Goal: Task Accomplishment & Management: Complete application form

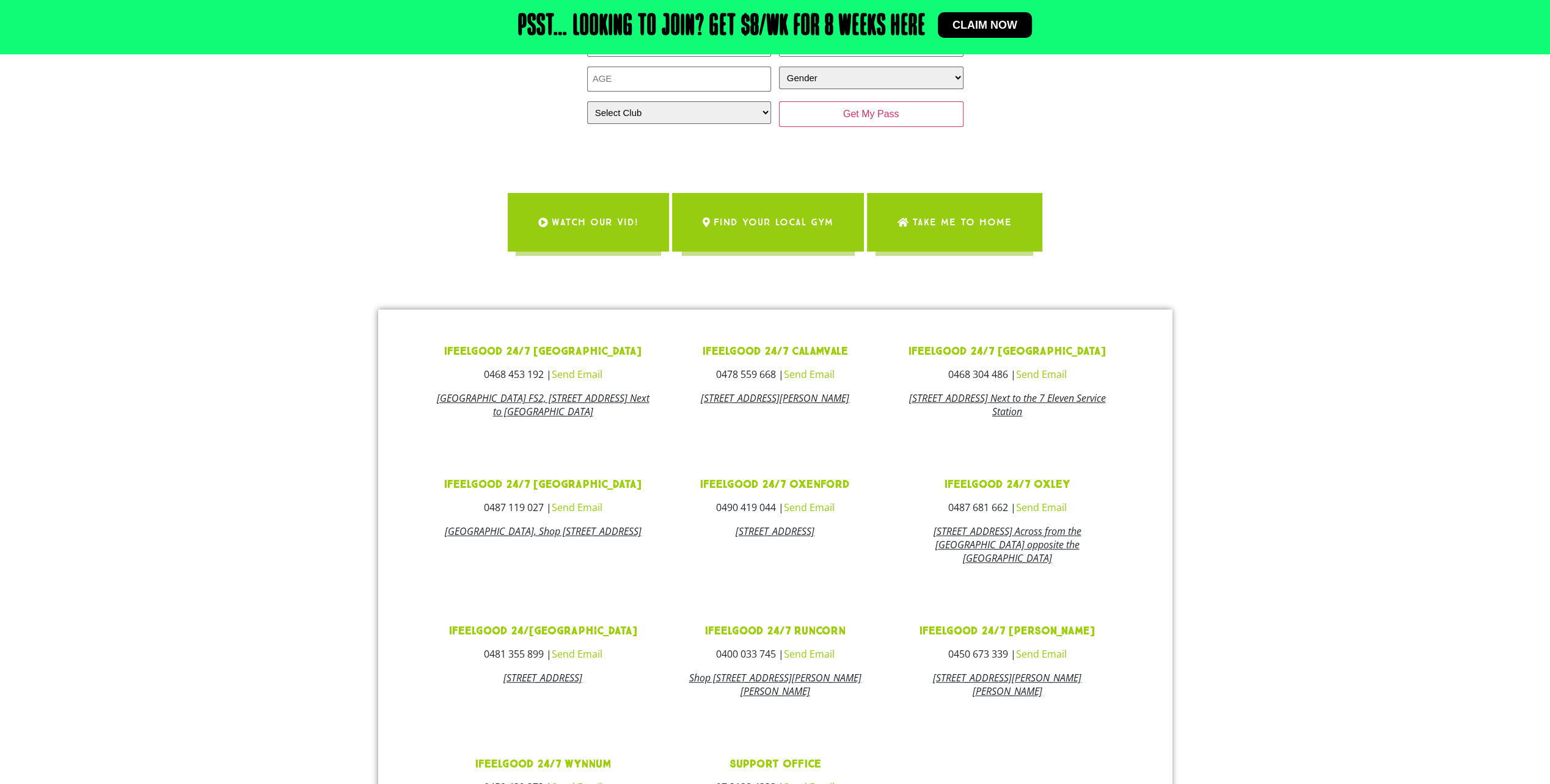
scroll to position [366, 0]
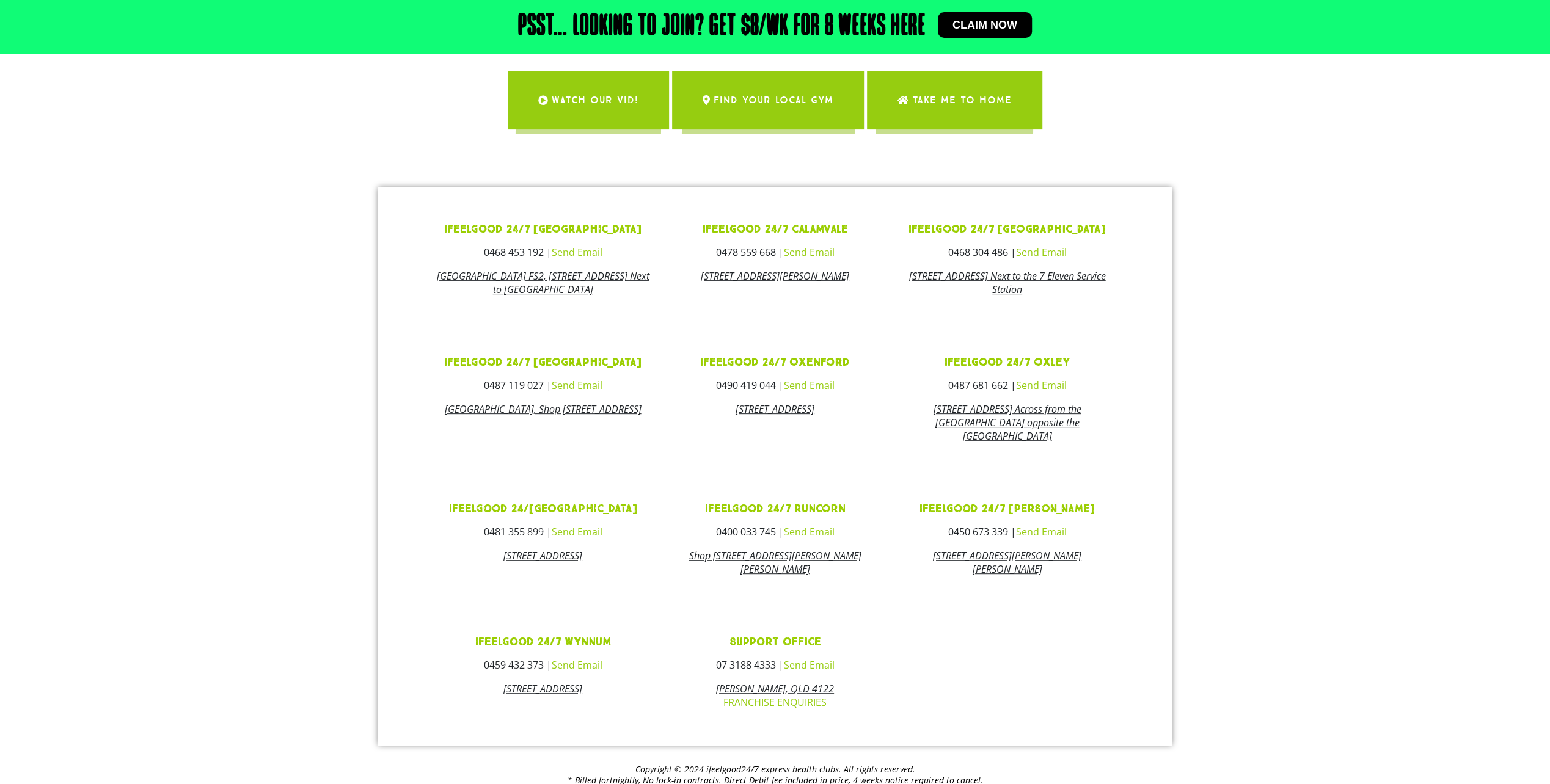
click at [584, 539] on link "Send Email" at bounding box center [576, 532] width 51 height 14
click at [589, 516] on link "ifeelgood 24/[GEOGRAPHIC_DATA]" at bounding box center [542, 508] width 189 height 14
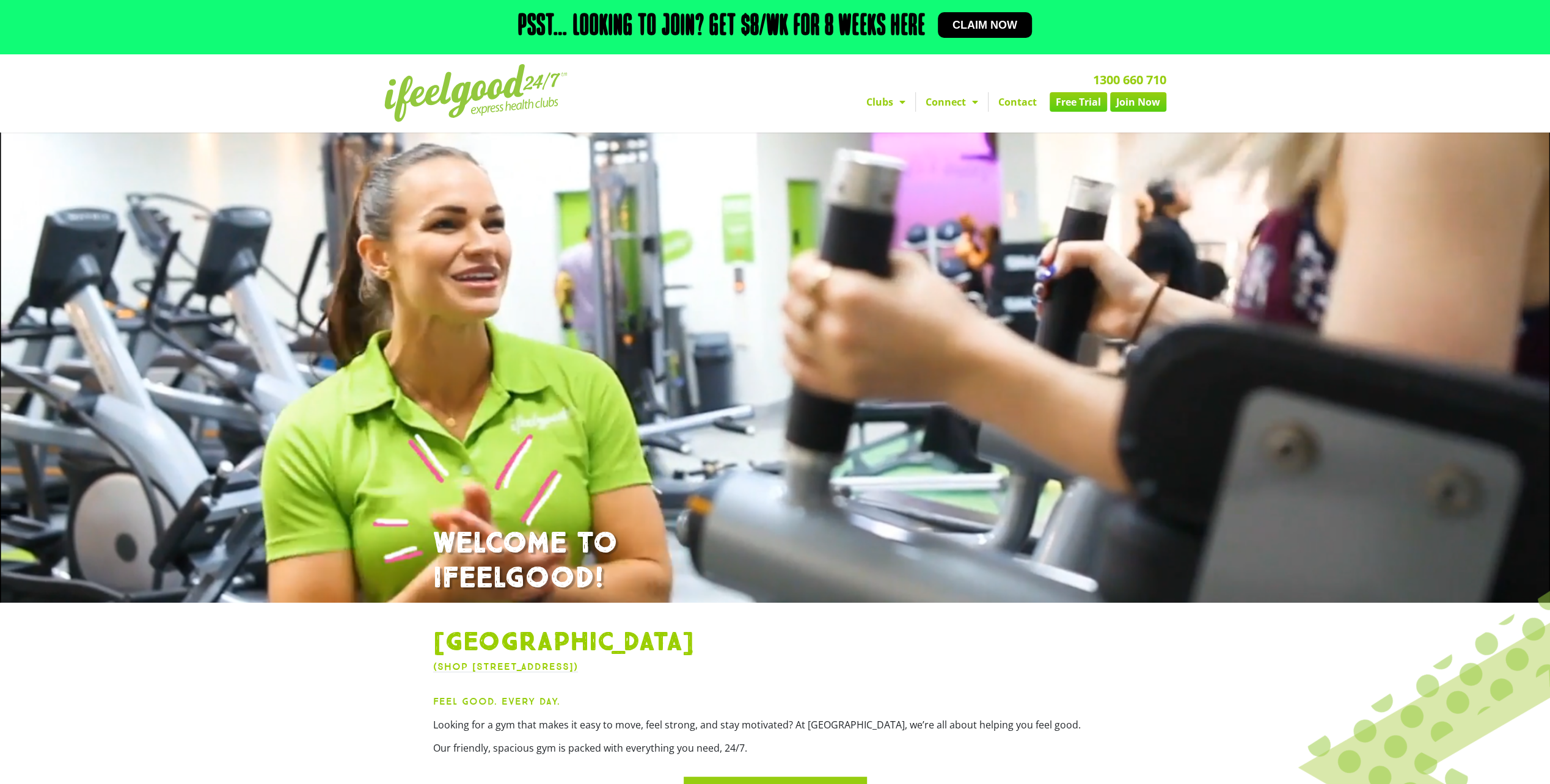
click at [1013, 102] on link "Contact" at bounding box center [1017, 101] width 58 height 19
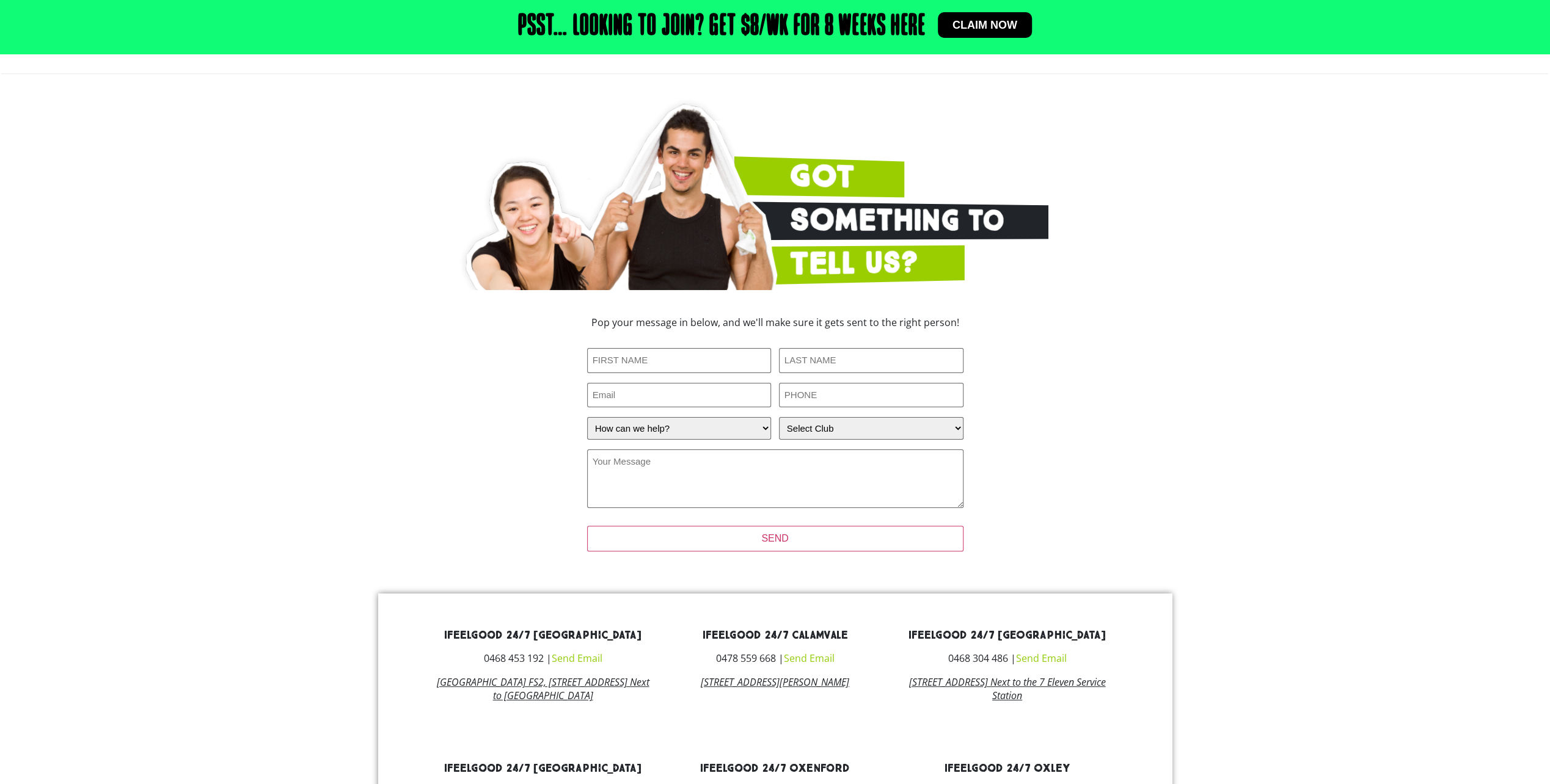
scroll to position [122, 0]
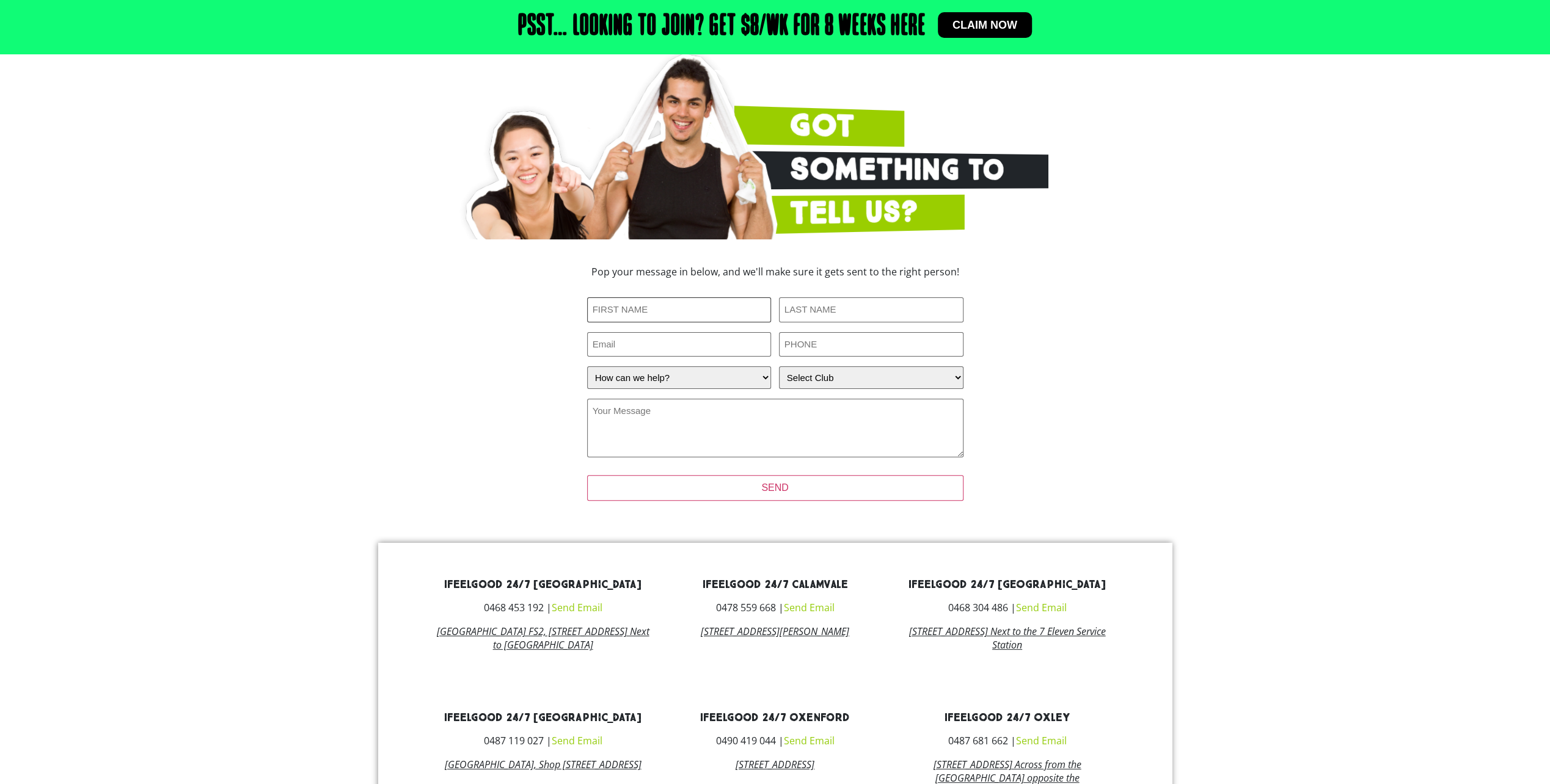
click at [712, 319] on input "First Name (Required)" at bounding box center [679, 311] width 185 height 25
type input "Priti"
type input "Verma"
click at [677, 341] on input "Email" at bounding box center [679, 345] width 185 height 25
type input "priti_verma@hotmail.com"
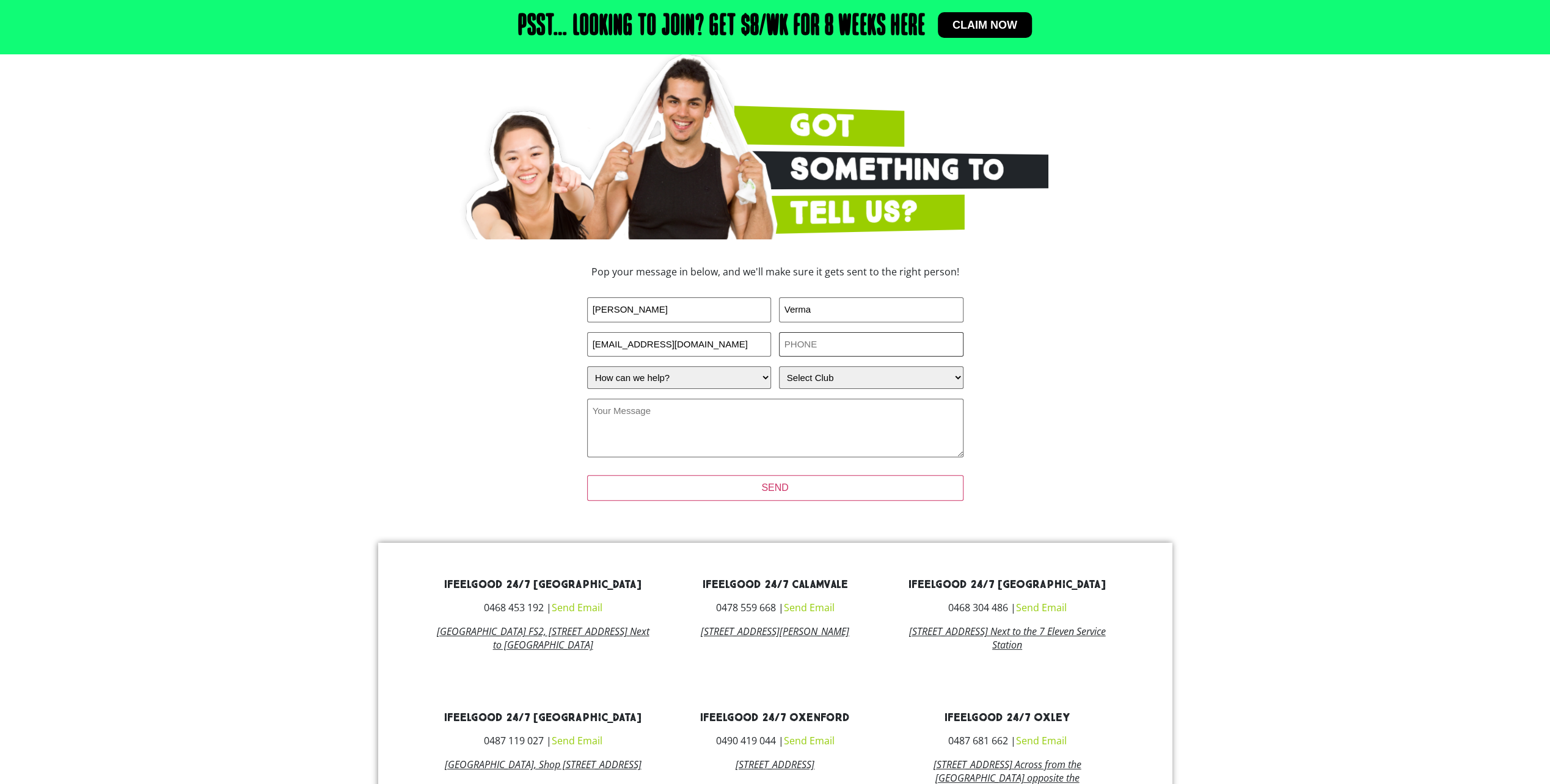
type input "4"
type input "0402034690"
click at [747, 378] on select "How can we help? I have a question about joining I'm a current member who has a…" at bounding box center [679, 377] width 185 height 23
select select "I have a question about joining"
click at [587, 366] on select "How can we help? I have a question about joining I'm a current member who has a…" at bounding box center [679, 377] width 185 height 23
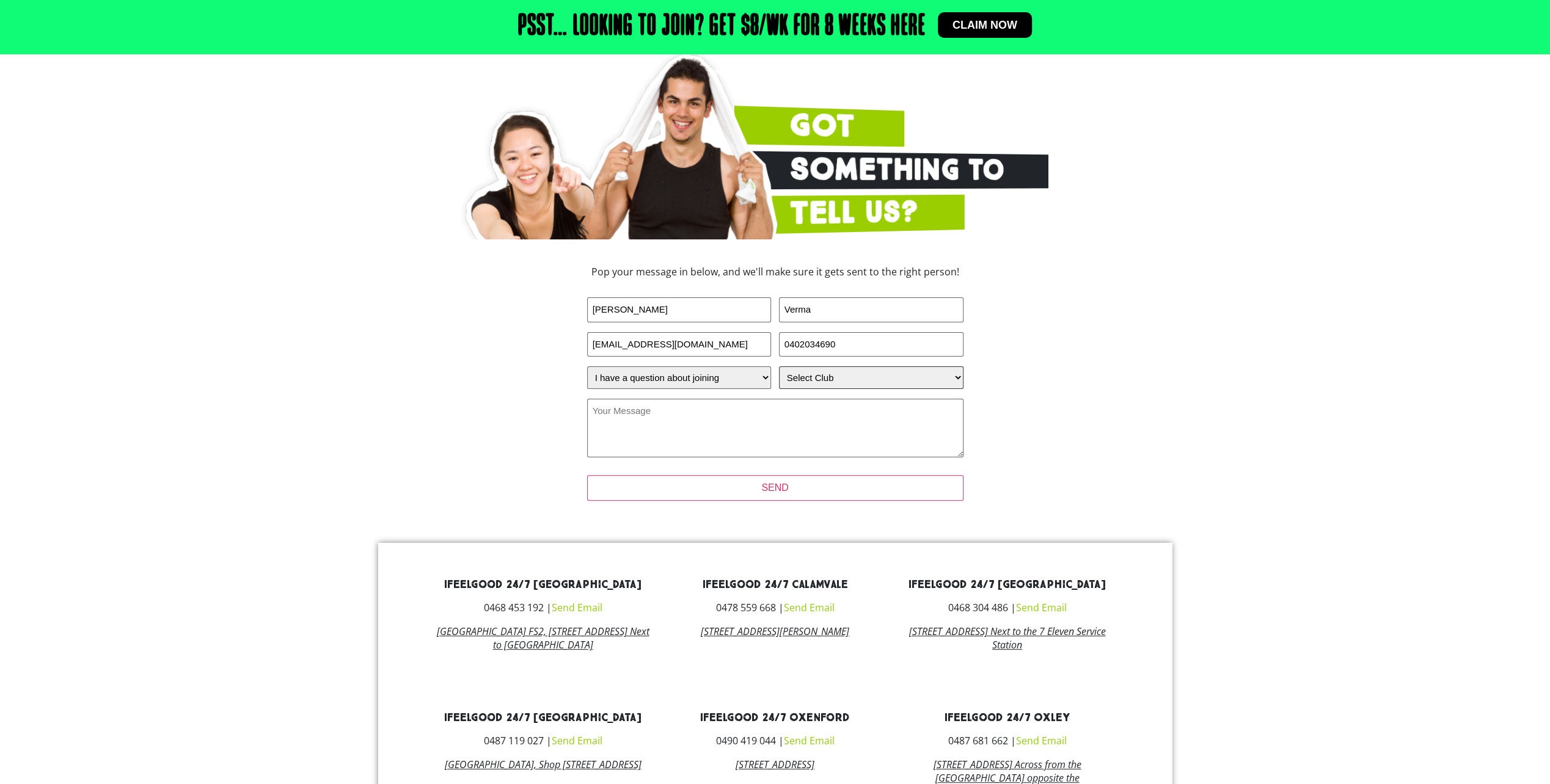
click at [800, 380] on select "Select Club Alexandra Hills Calamvale Coopers Plains Middle Park Oxenford Oxley…" at bounding box center [871, 377] width 185 height 23
select select "[GEOGRAPHIC_DATA]"
click at [779, 366] on select "Select Club Alexandra Hills Calamvale Coopers Plains Middle Park Oxenford Oxley…" at bounding box center [871, 377] width 185 height 23
click at [726, 441] on textarea "Your Message (Required)" at bounding box center [775, 428] width 376 height 58
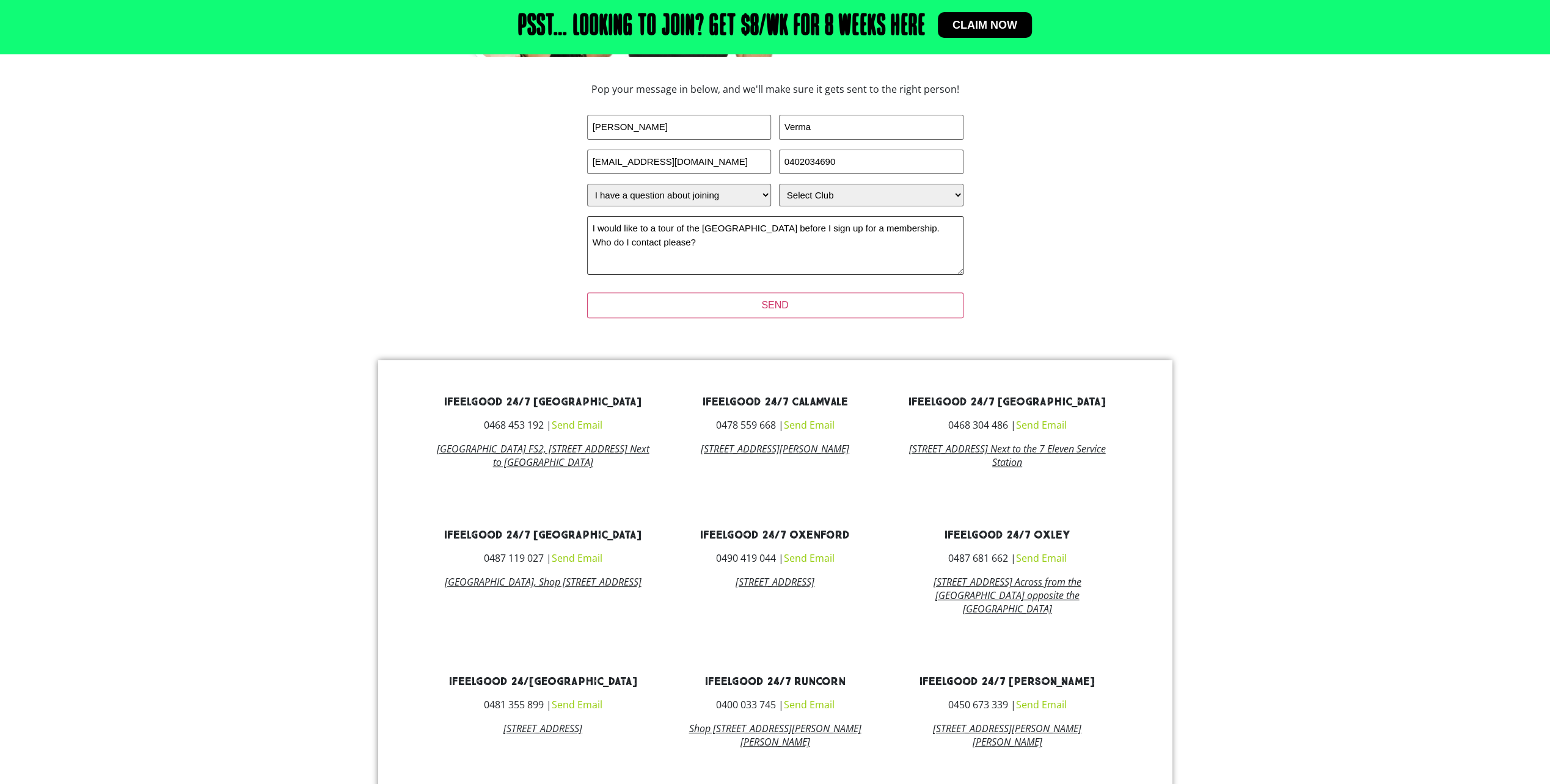
scroll to position [305, 0]
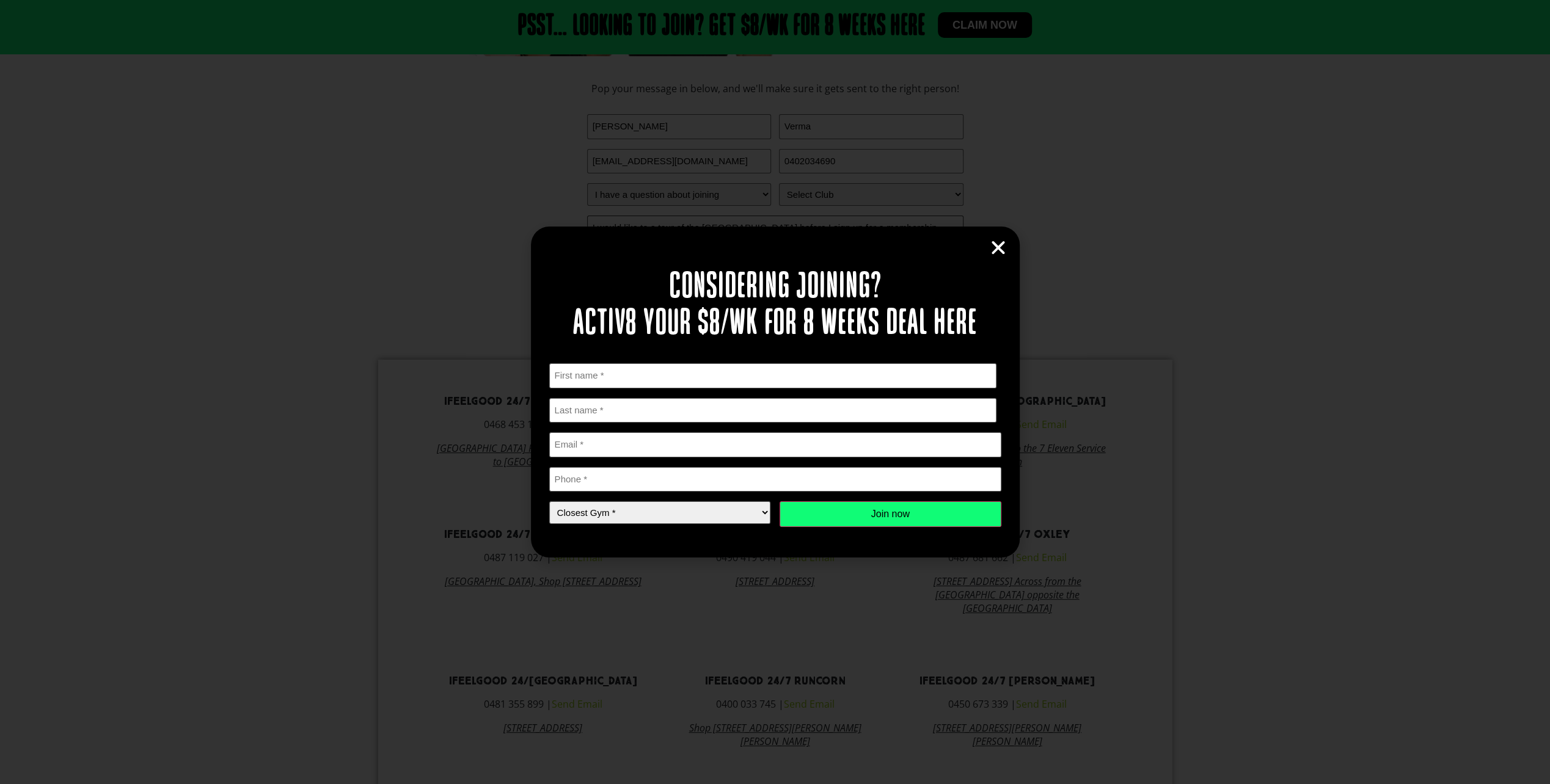
type textarea "I would like to a tour of the Park Ridge gym before I sign up for a membership.…"
click at [1244, 456] on div "Considering joining? Activ8 your $8/wk for 8 weeks deal here " * " indicates re…" at bounding box center [775, 392] width 1550 height 784
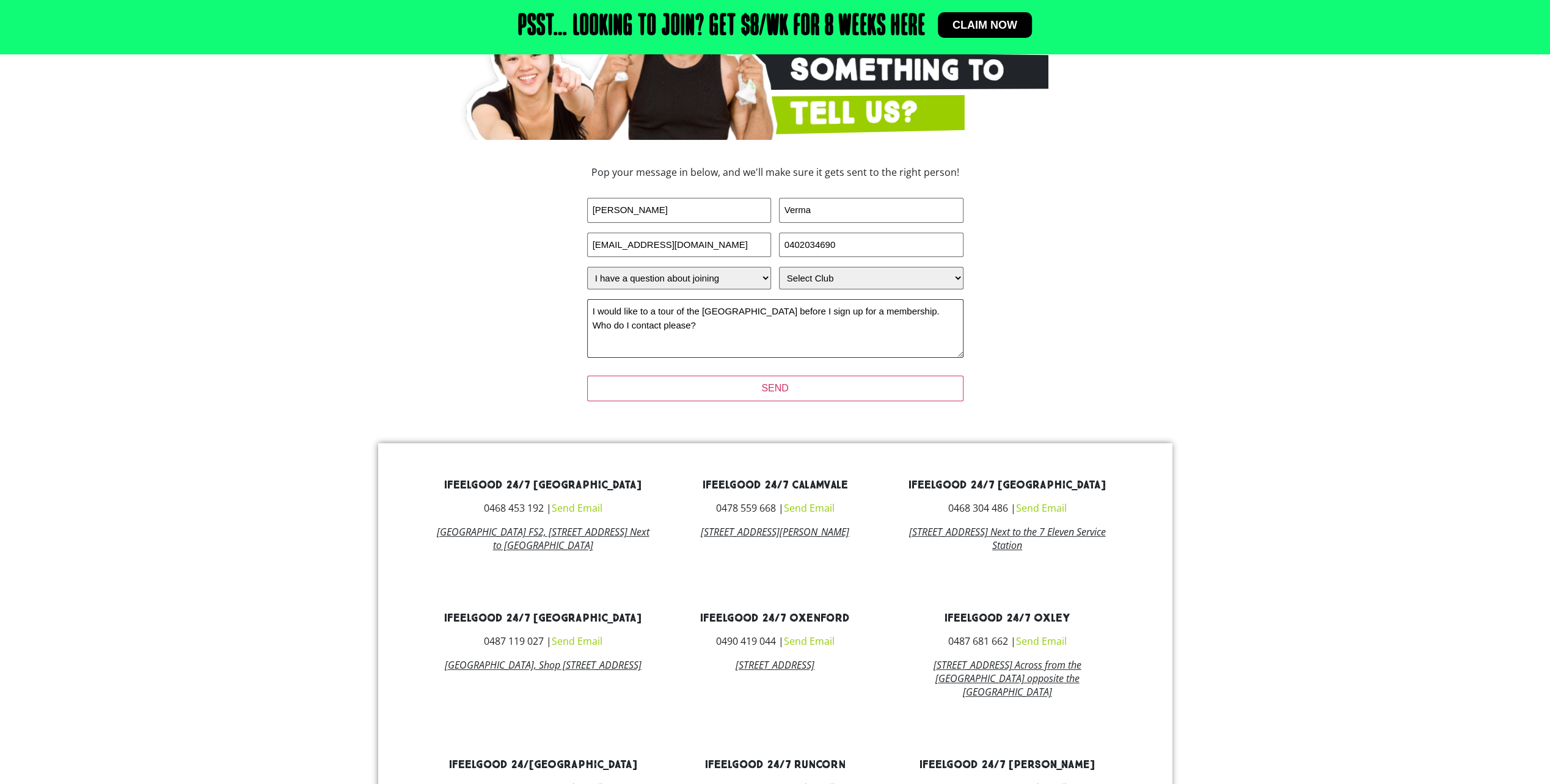
scroll to position [0, 0]
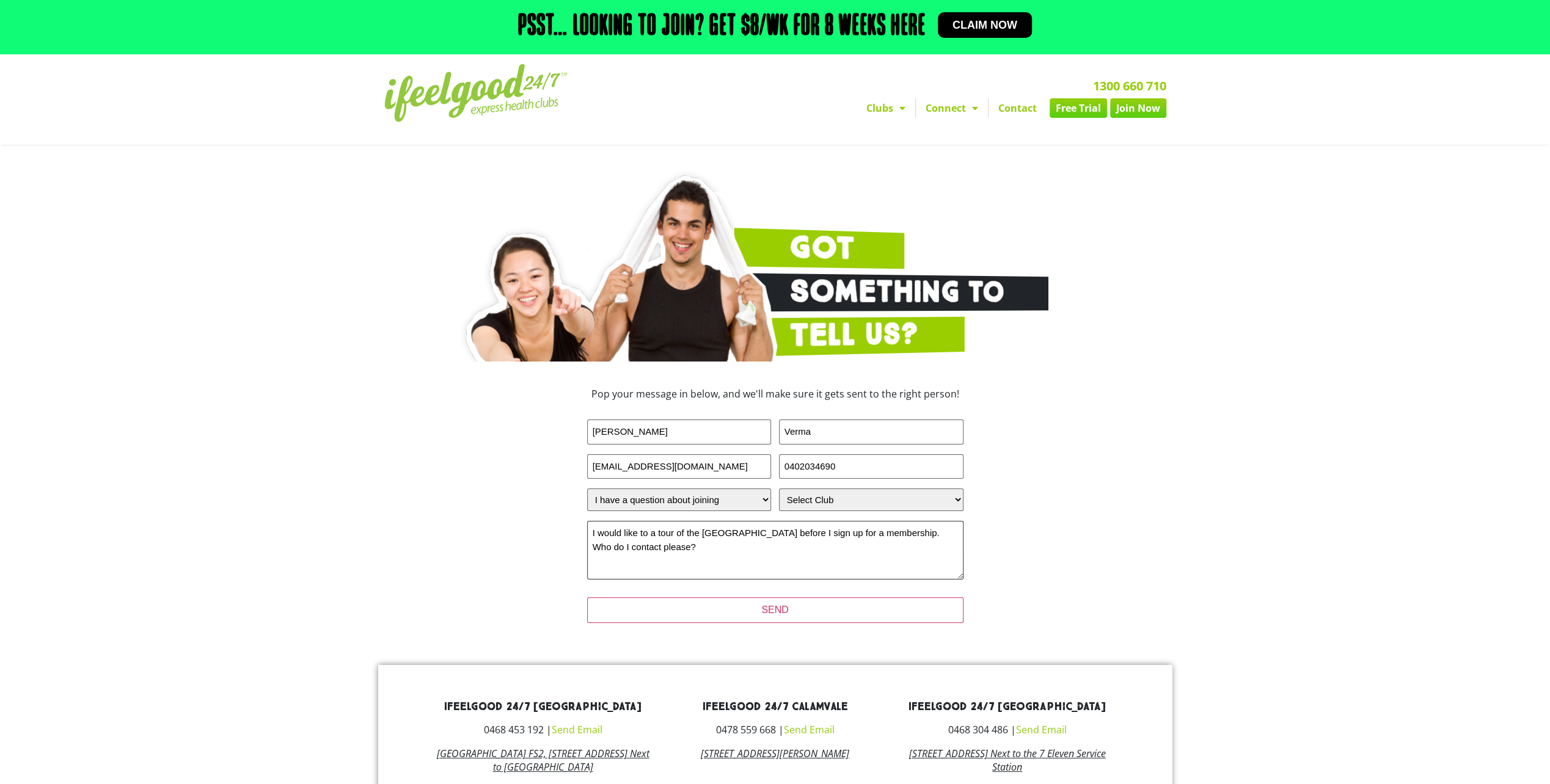
drag, startPoint x: 753, startPoint y: 565, endPoint x: 555, endPoint y: 517, distance: 203.7
click at [555, 517] on div "Pop your message in below, and we'll make sure it gets sent to the right person…" at bounding box center [775, 514] width 550 height 260
click at [1081, 482] on section "Pop your message in below, and we'll make sure it gets sent to the right person…" at bounding box center [775, 514] width 697 height 260
click at [1033, 107] on link "Contact" at bounding box center [1017, 107] width 58 height 19
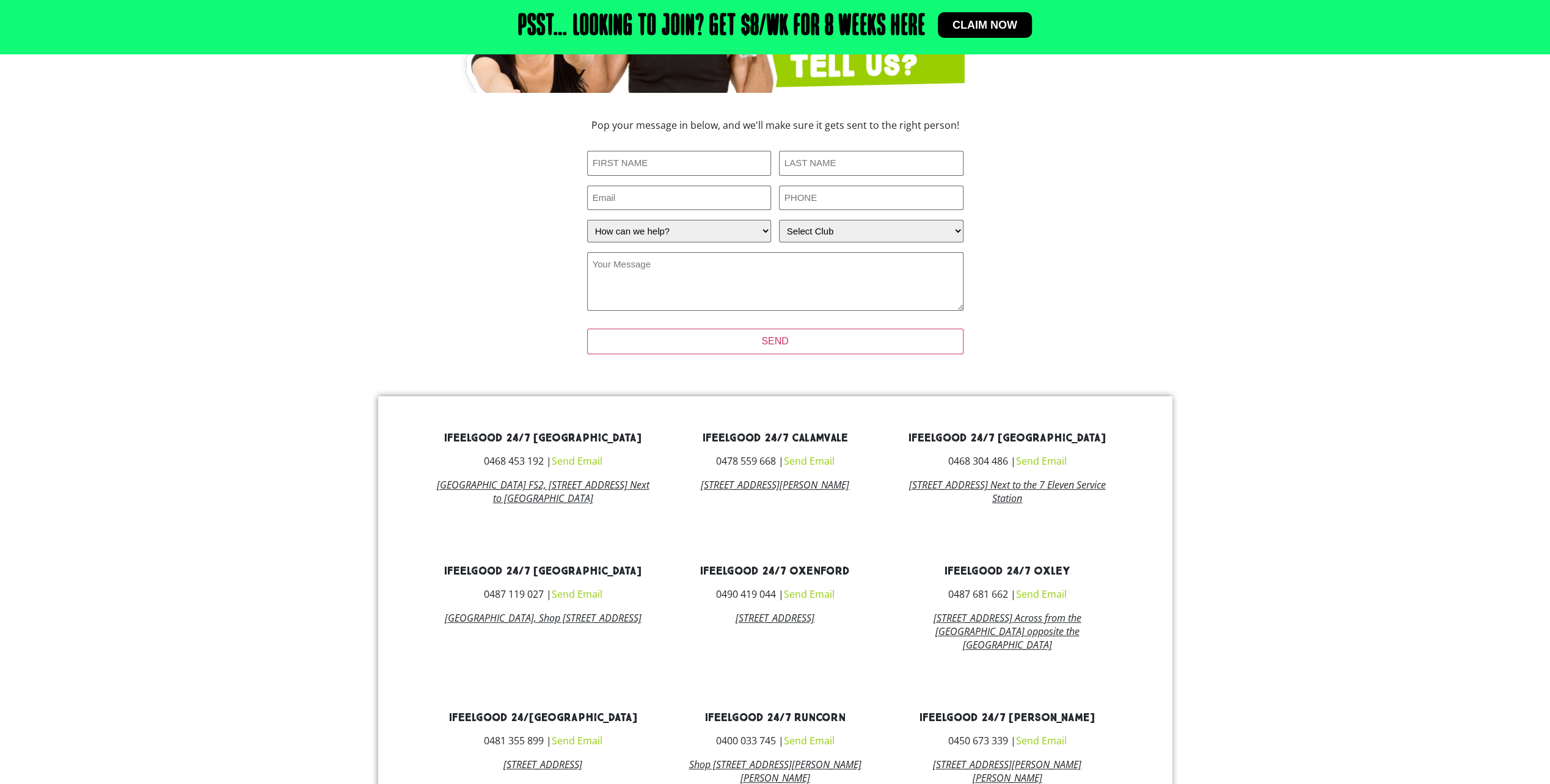
scroll to position [305, 0]
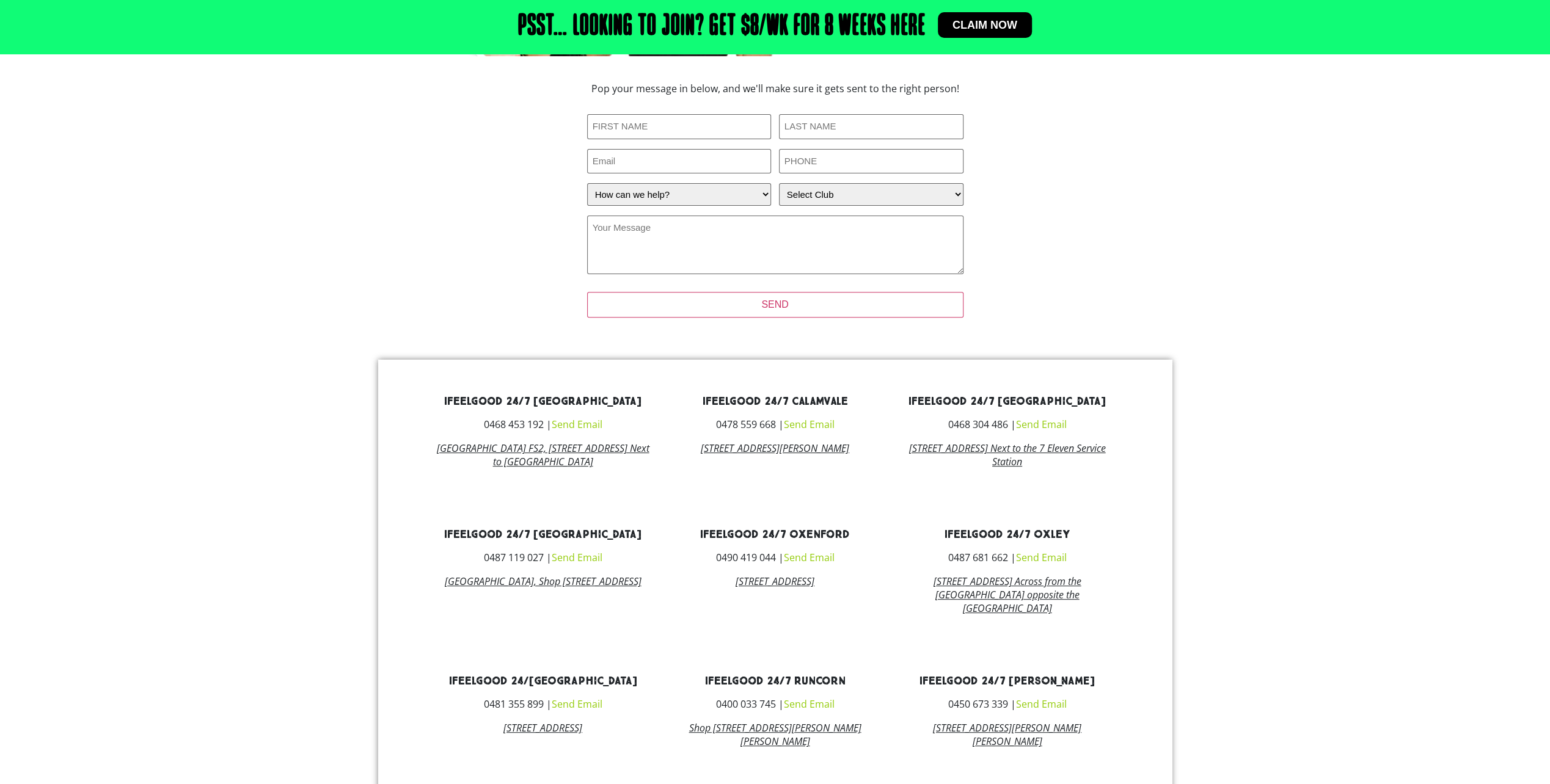
click at [535, 688] on link "ifeelgood 24/[GEOGRAPHIC_DATA]" at bounding box center [542, 681] width 189 height 14
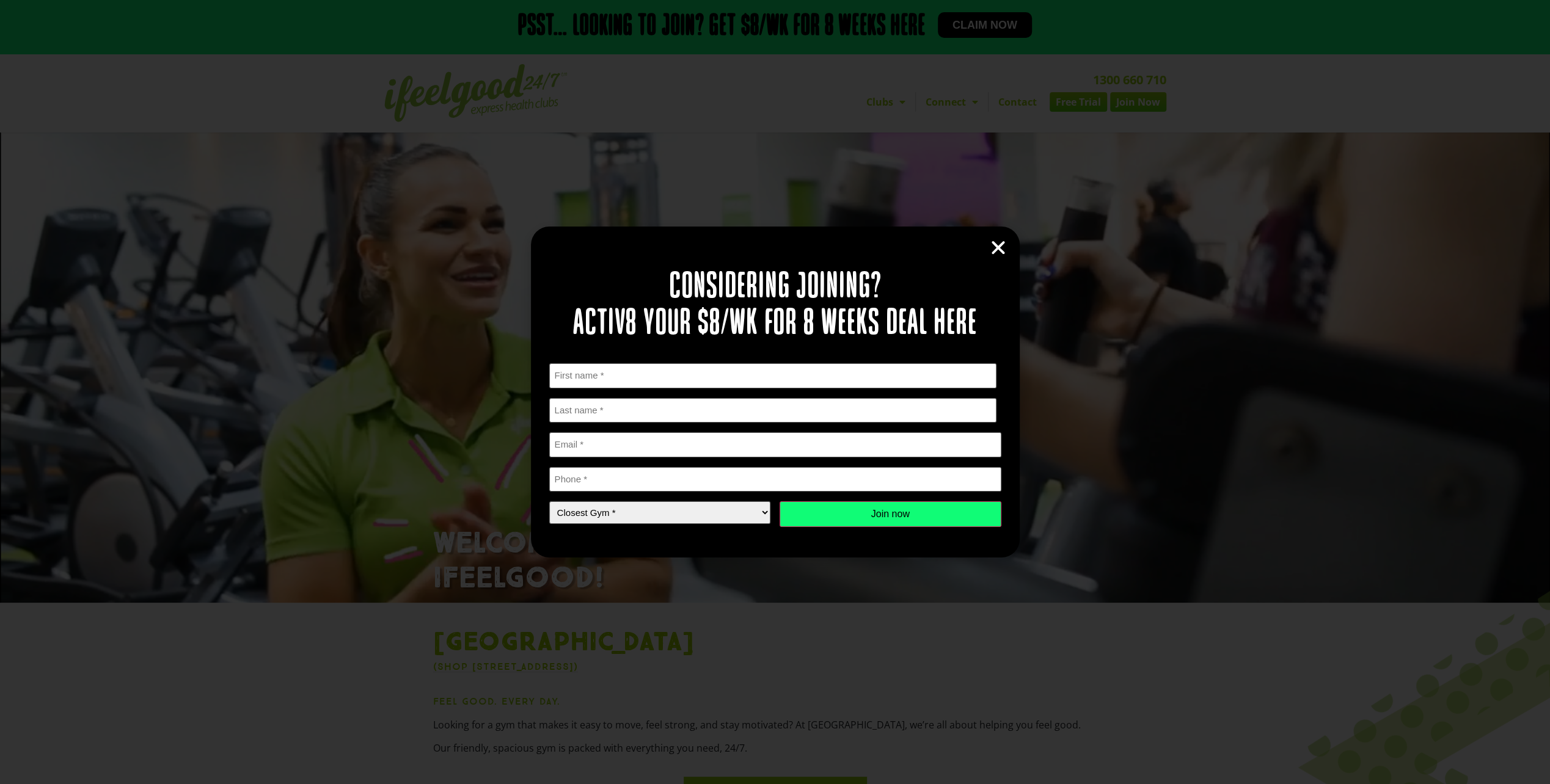
click at [996, 246] on icon "Close" at bounding box center [998, 248] width 18 height 18
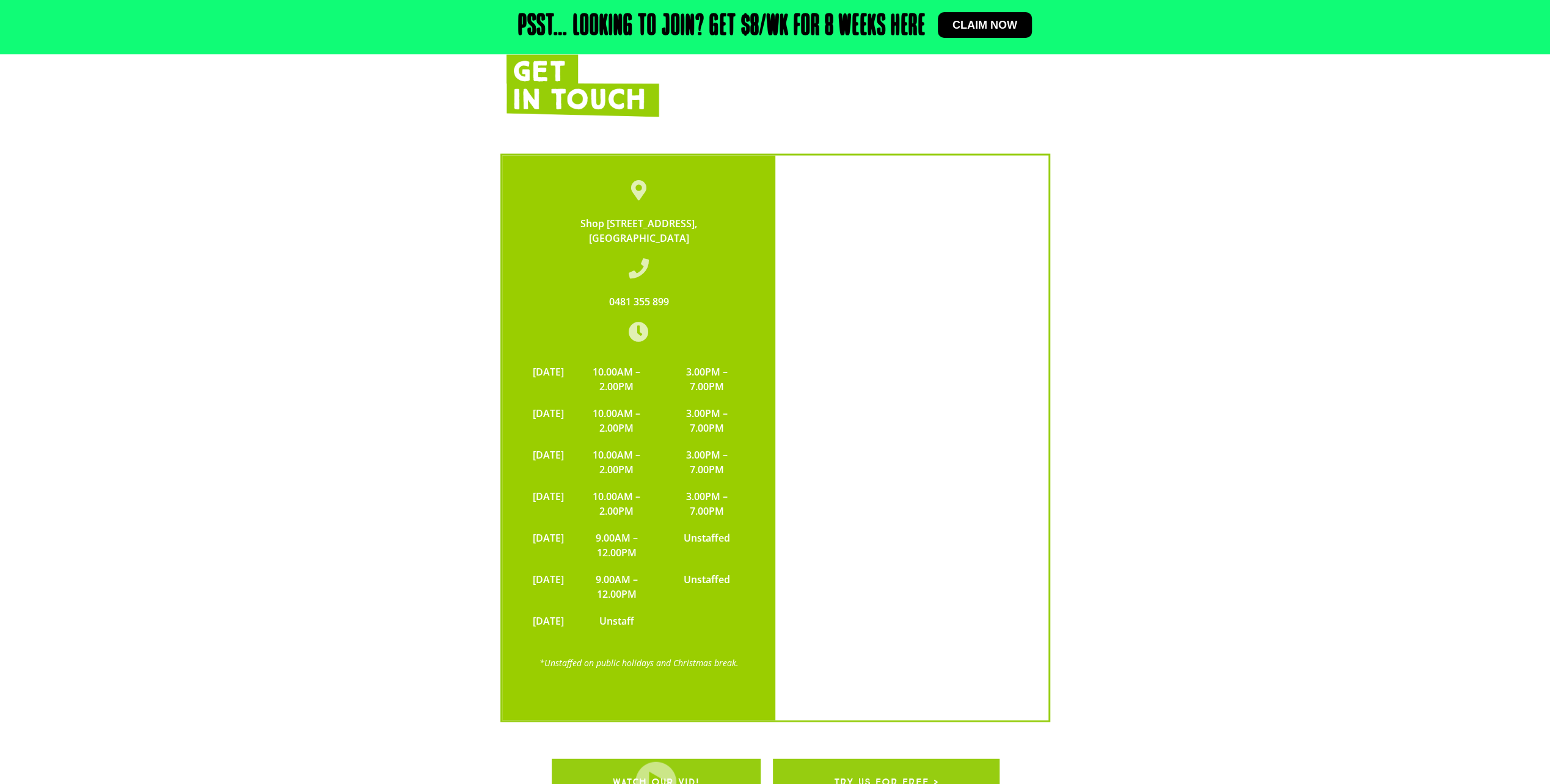
scroll to position [2688, 0]
